Goal: Transaction & Acquisition: Book appointment/travel/reservation

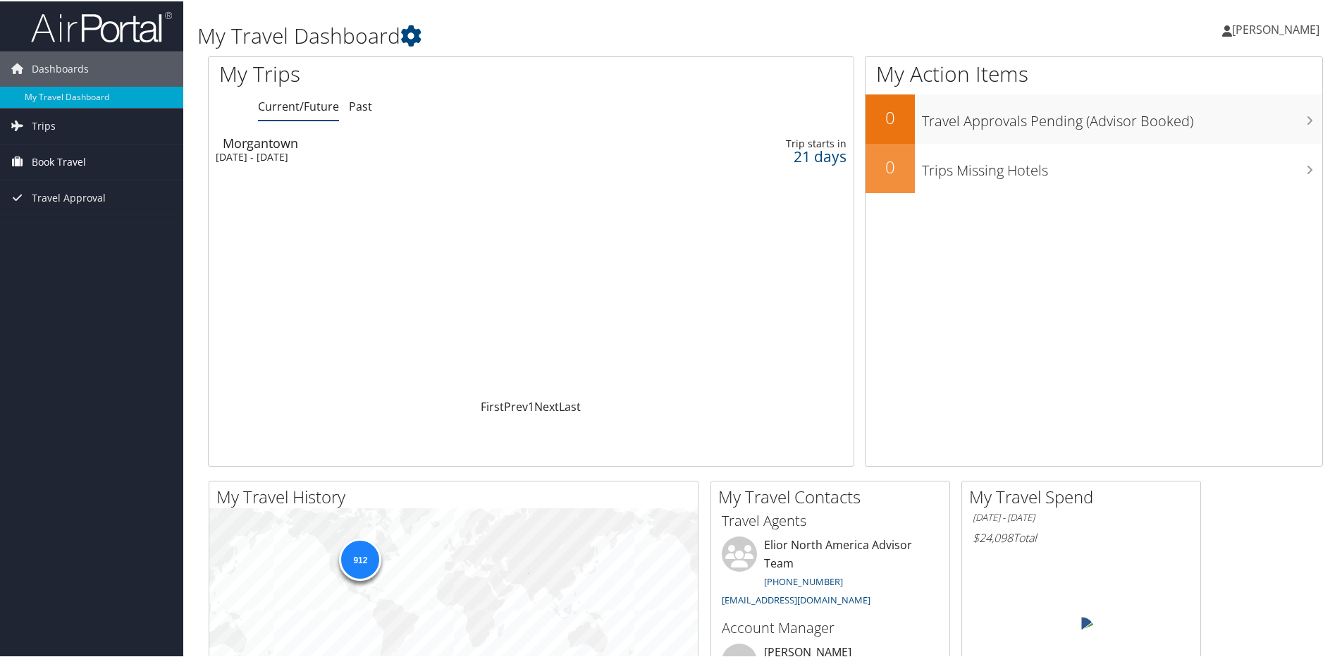
click at [46, 163] on span "Book Travel" at bounding box center [59, 160] width 54 height 35
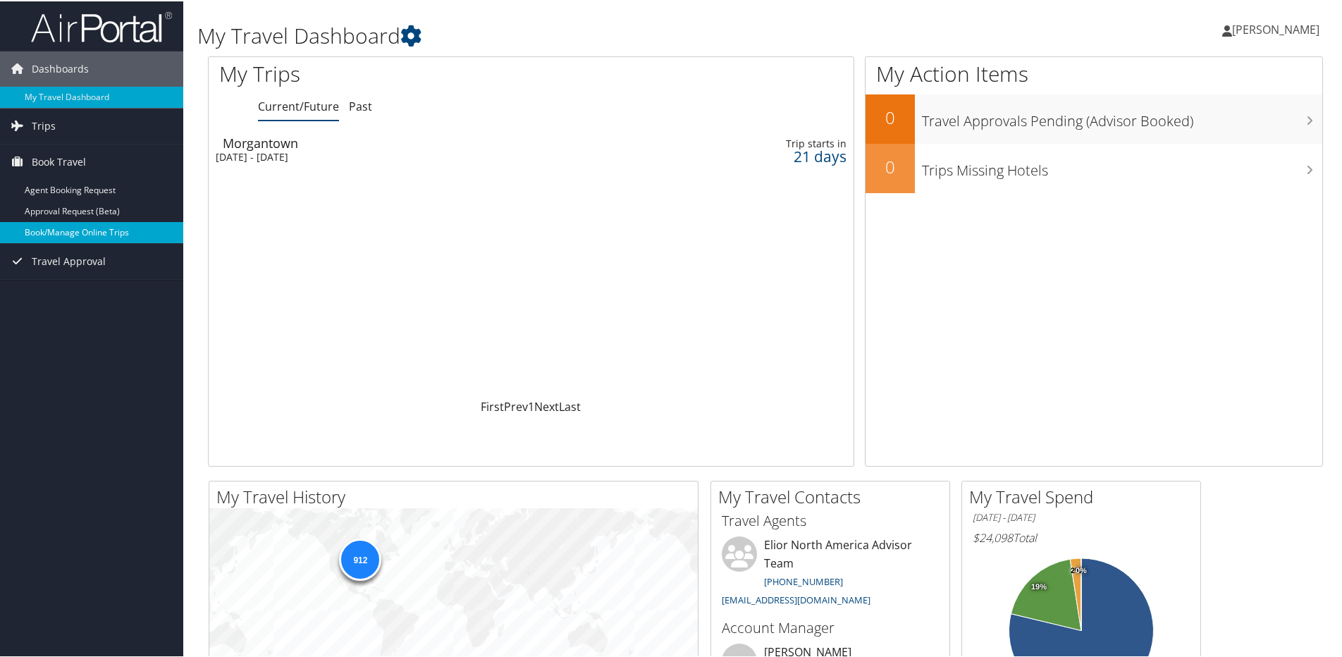
click at [92, 235] on link "Book/Manage Online Trips" at bounding box center [91, 231] width 183 height 21
click at [80, 230] on link "Book/Manage Online Trips" at bounding box center [91, 231] width 183 height 21
